Goal: Find specific page/section: Find specific page/section

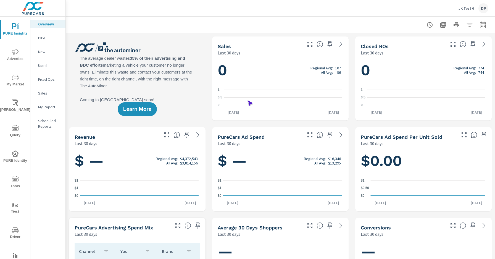
scroll to position [0, 0]
click at [14, 233] on span "Driver" at bounding box center [15, 233] width 27 height 14
